Goal: Task Accomplishment & Management: Manage account settings

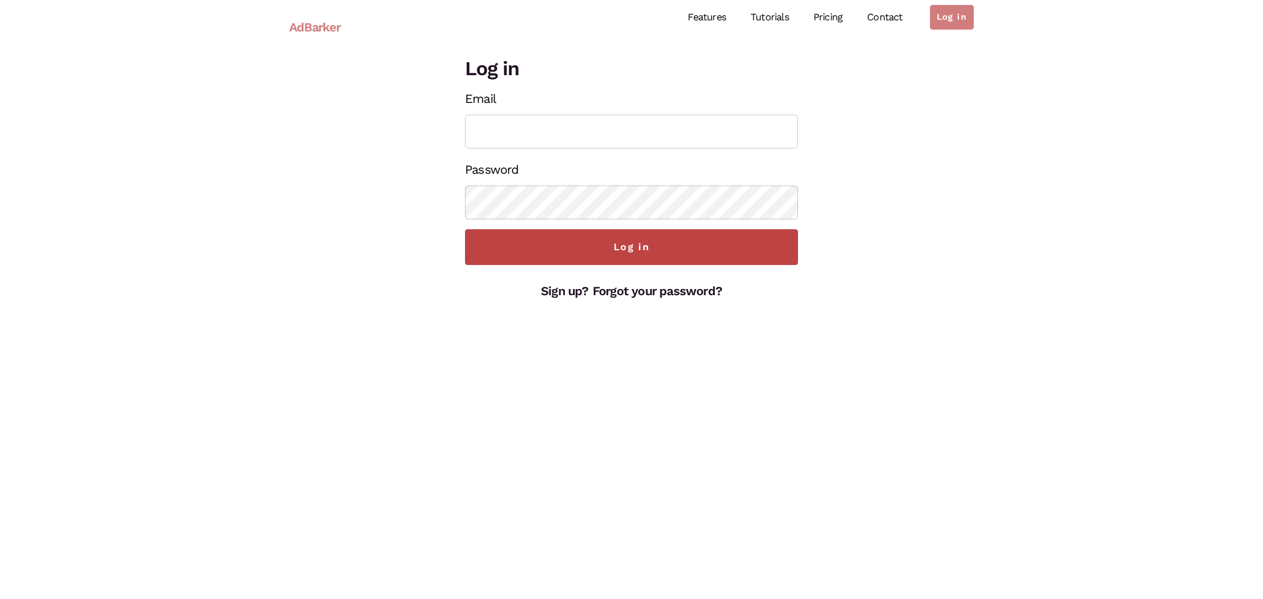
type input "[PERSON_NAME][EMAIL_ADDRESS][DOMAIN_NAME]"
click at [655, 250] on input "Log in" at bounding box center [631, 247] width 333 height 36
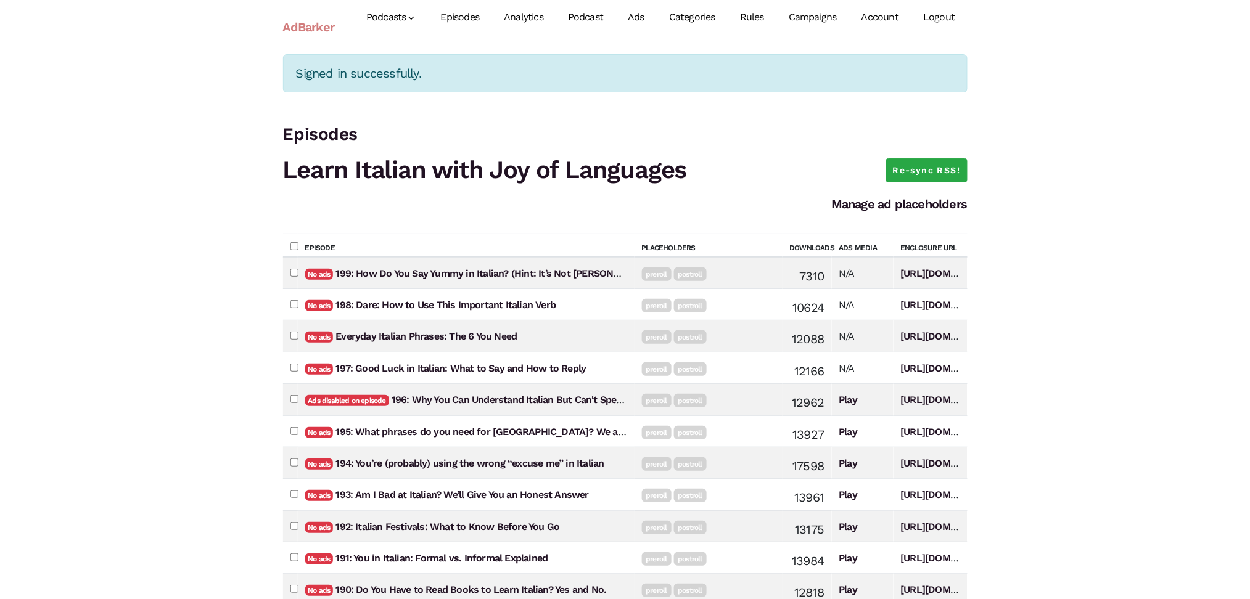
click at [887, 20] on link "Account" at bounding box center [880, 17] width 62 height 55
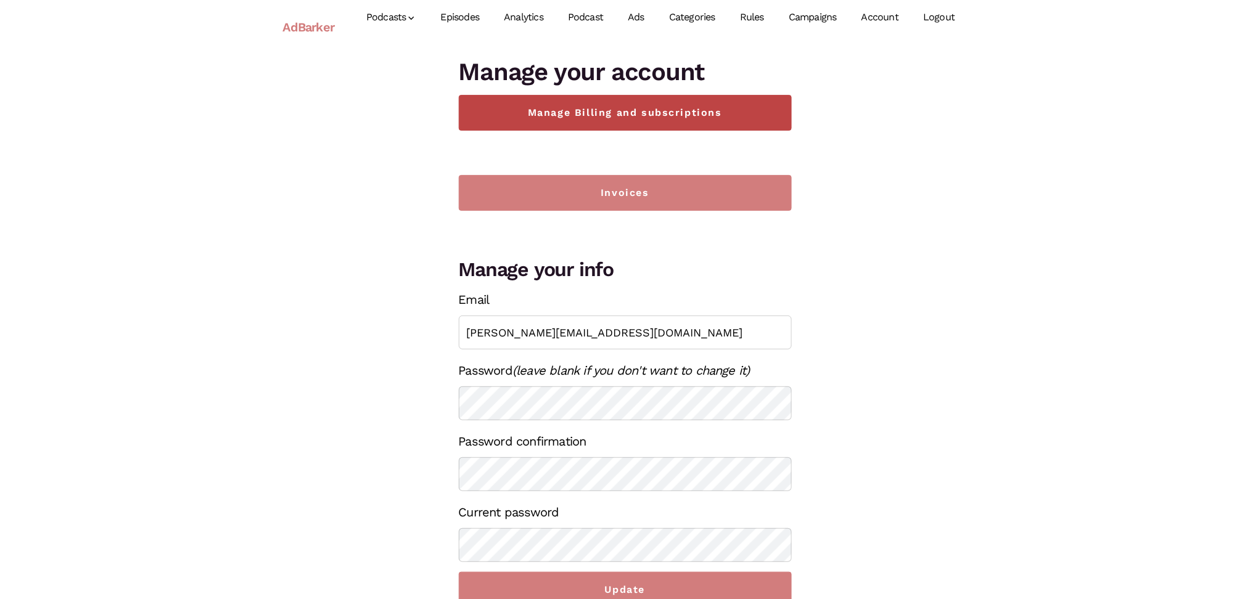
click at [747, 104] on link "Manage Billing and subscriptions" at bounding box center [625, 113] width 333 height 36
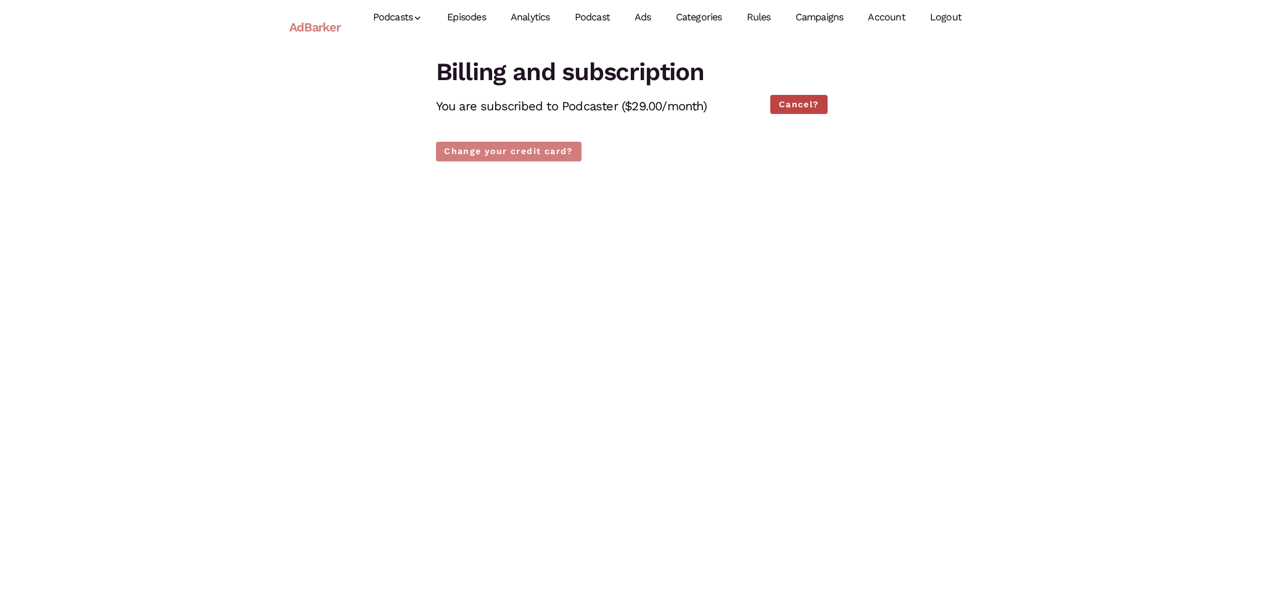
click at [807, 98] on link "Cancel?" at bounding box center [798, 104] width 57 height 19
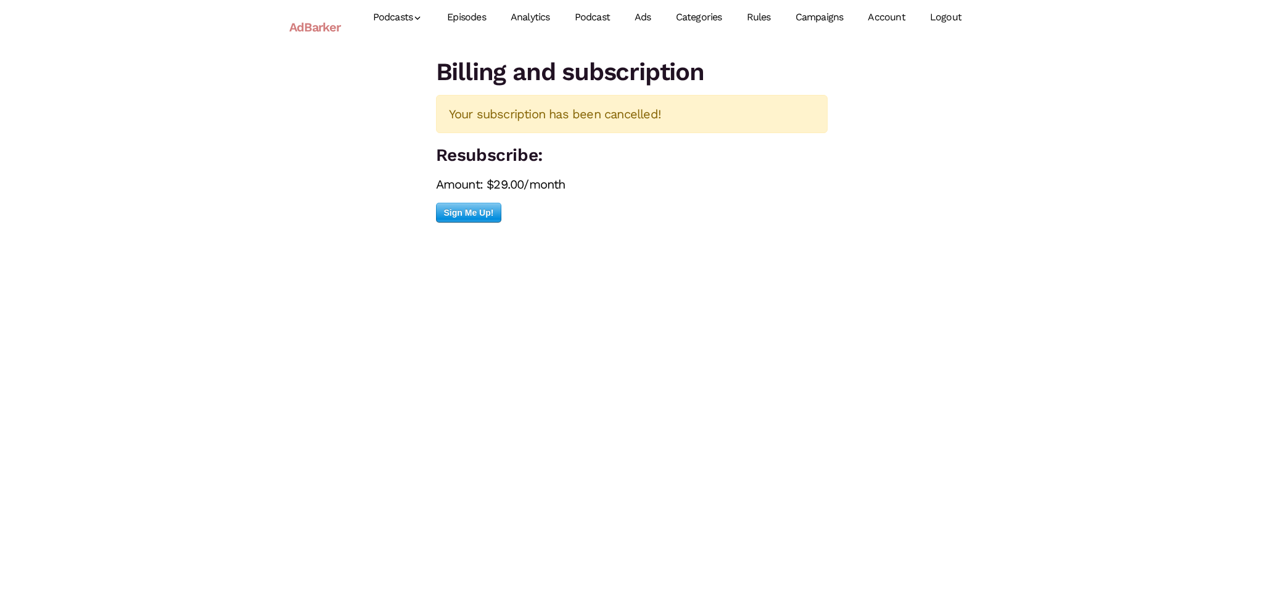
click at [893, 17] on link "Account" at bounding box center [886, 17] width 62 height 55
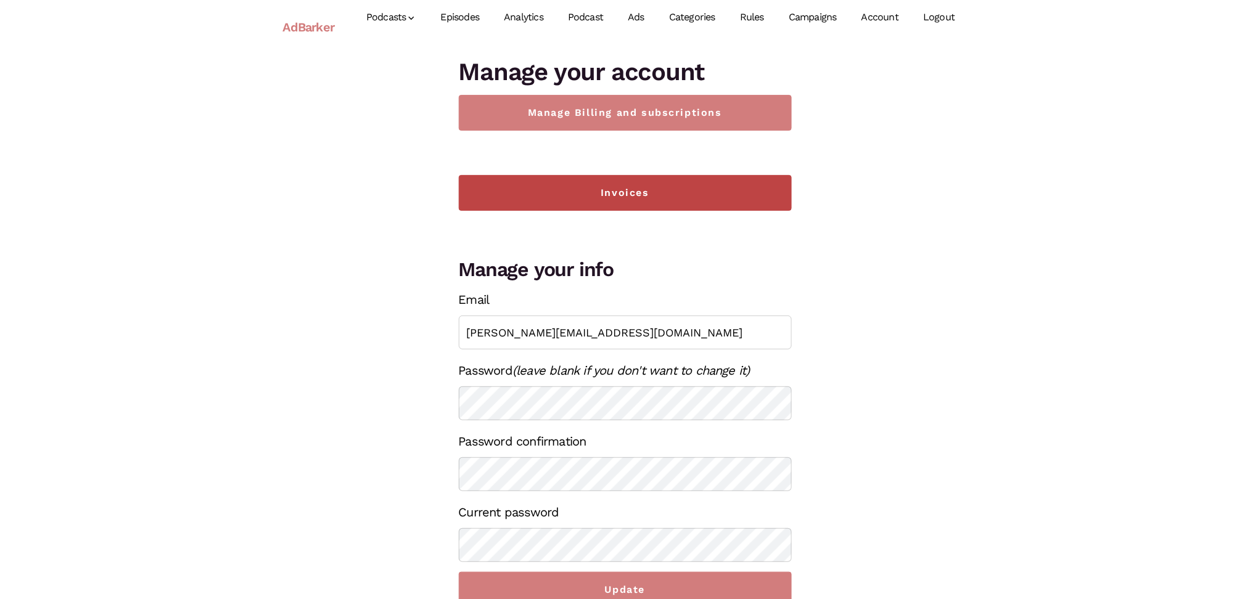
click at [641, 191] on link "Invoices" at bounding box center [625, 193] width 333 height 36
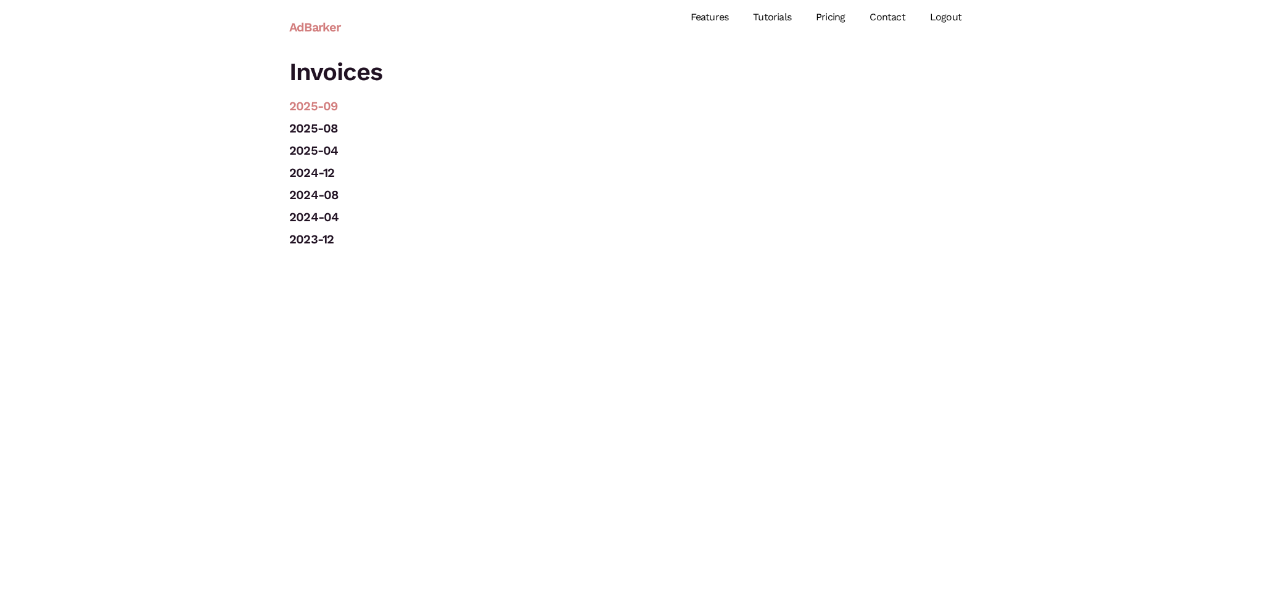
click at [326, 107] on link "2025-09" at bounding box center [313, 106] width 48 height 15
